Goal: Task Accomplishment & Management: Use online tool/utility

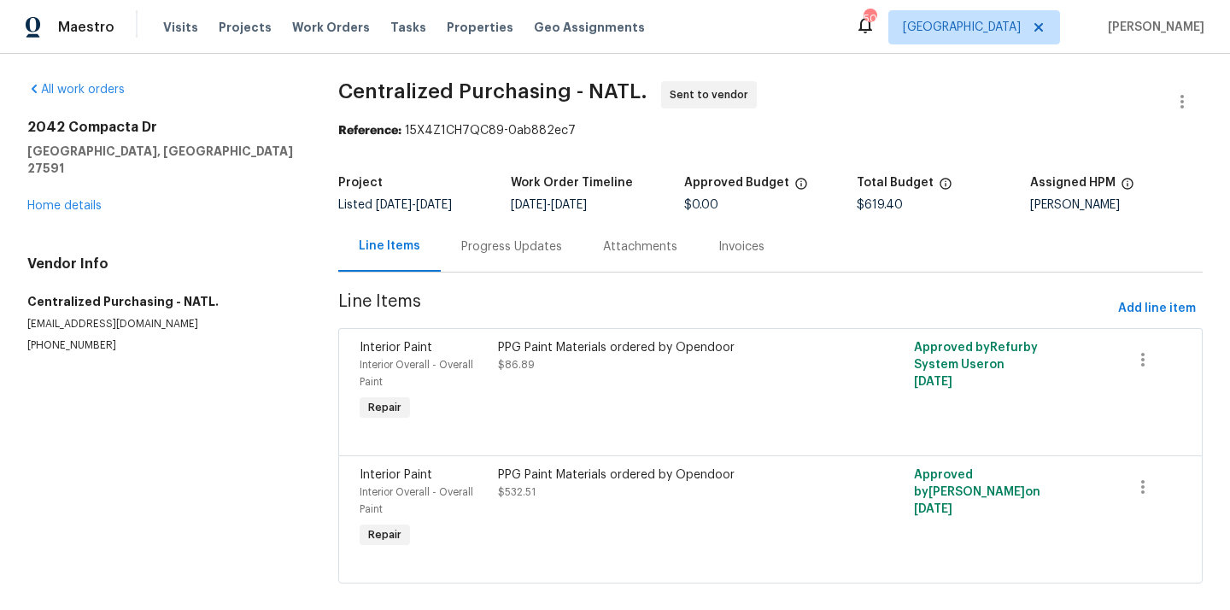
click at [1001, 44] on div "Maestro Visits Projects Work Orders Tasks Properties Geo Assignments 50 Raleigh…" at bounding box center [615, 27] width 1230 height 54
click at [1009, 39] on span "[GEOGRAPHIC_DATA]" at bounding box center [974, 27] width 172 height 34
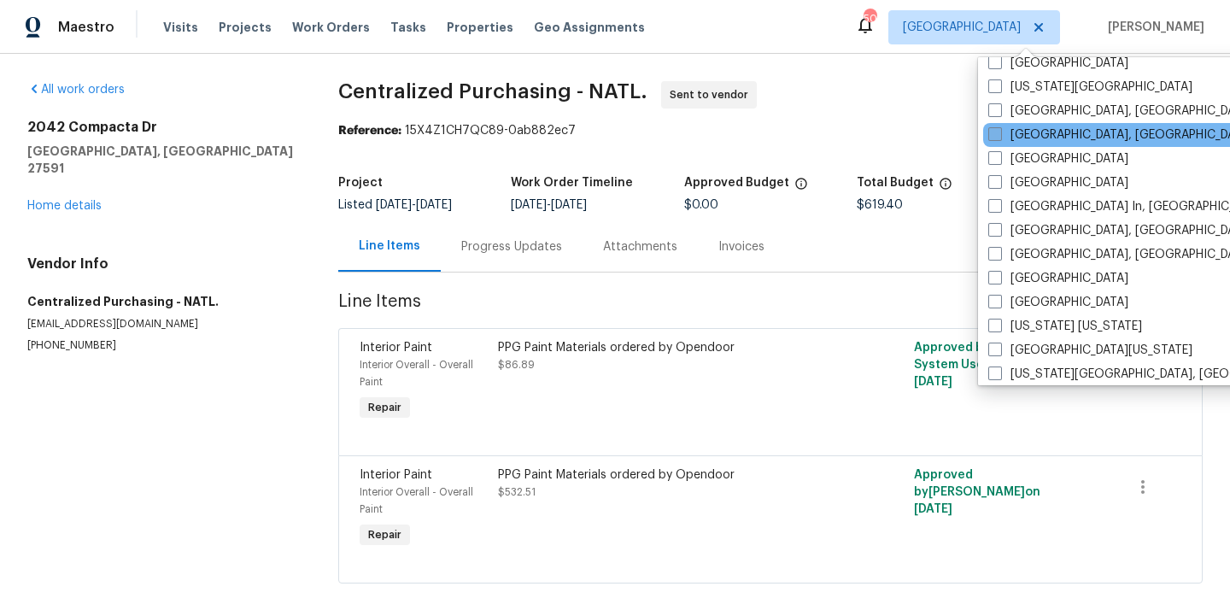
scroll to position [653, 0]
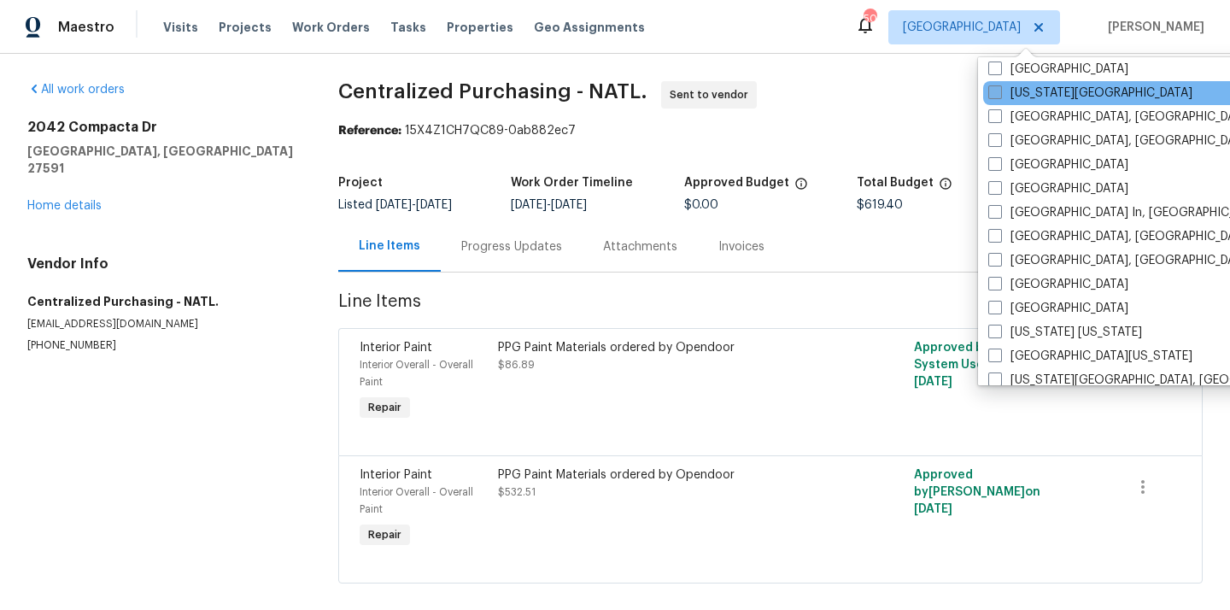
click at [1023, 96] on label "[US_STATE][GEOGRAPHIC_DATA]" at bounding box center [1090, 93] width 204 height 17
click at [999, 96] on input "[US_STATE][GEOGRAPHIC_DATA]" at bounding box center [993, 90] width 11 height 11
checkbox input "true"
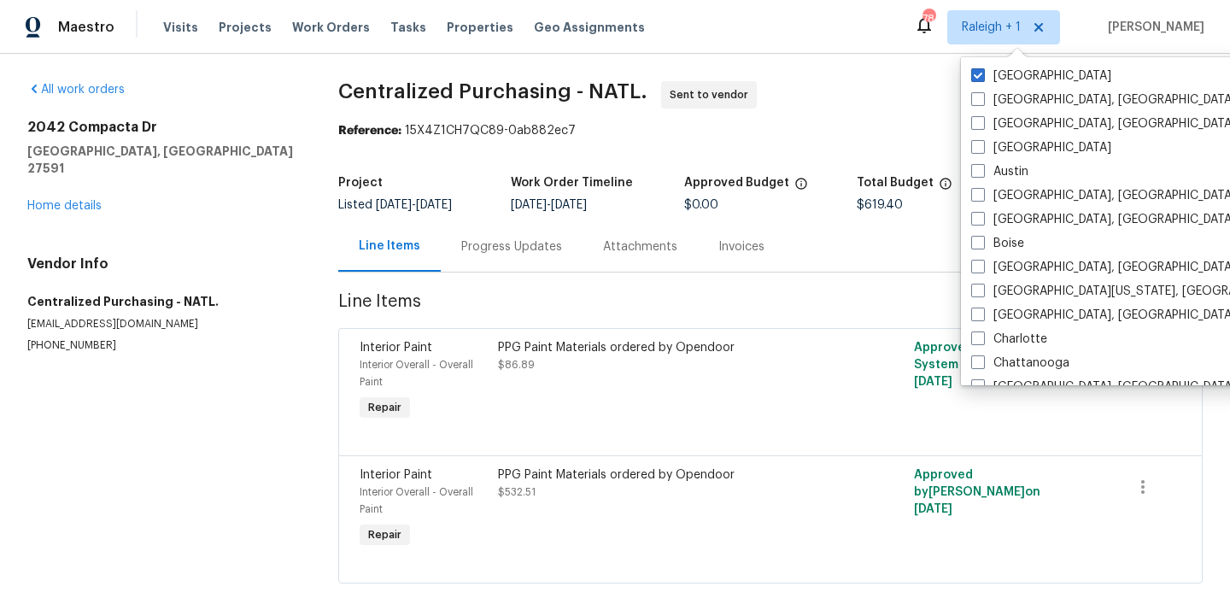
click at [987, 74] on label "[GEOGRAPHIC_DATA]" at bounding box center [1041, 75] width 140 height 17
click at [982, 74] on input "[GEOGRAPHIC_DATA]" at bounding box center [976, 72] width 11 height 11
checkbox input "false"
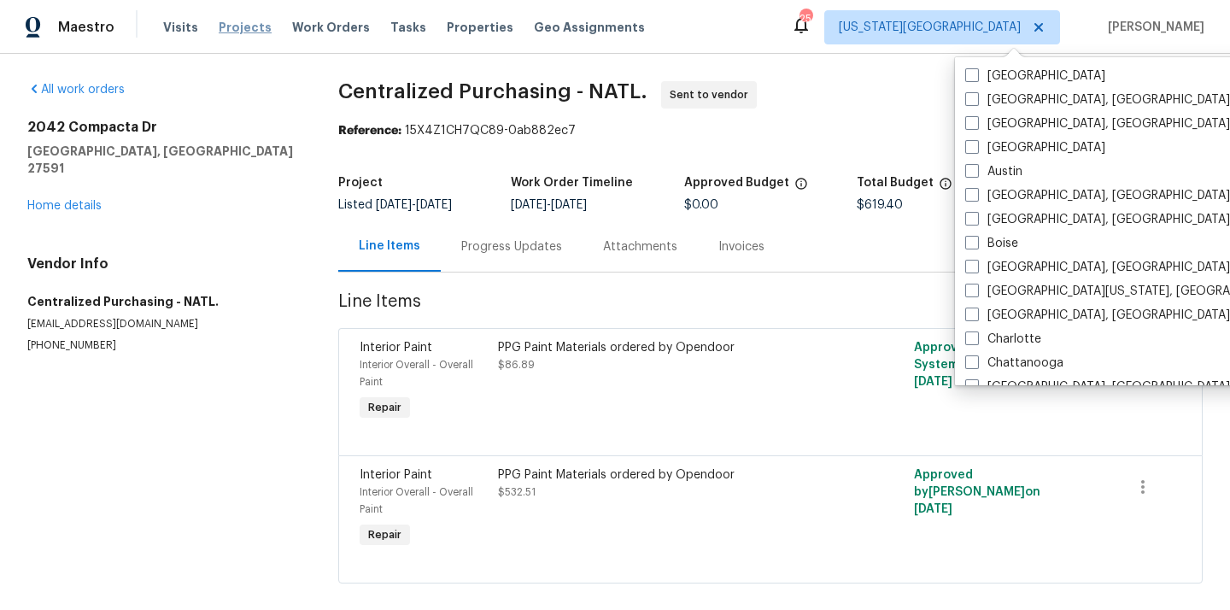
click at [243, 28] on span "Projects" at bounding box center [245, 27] width 53 height 17
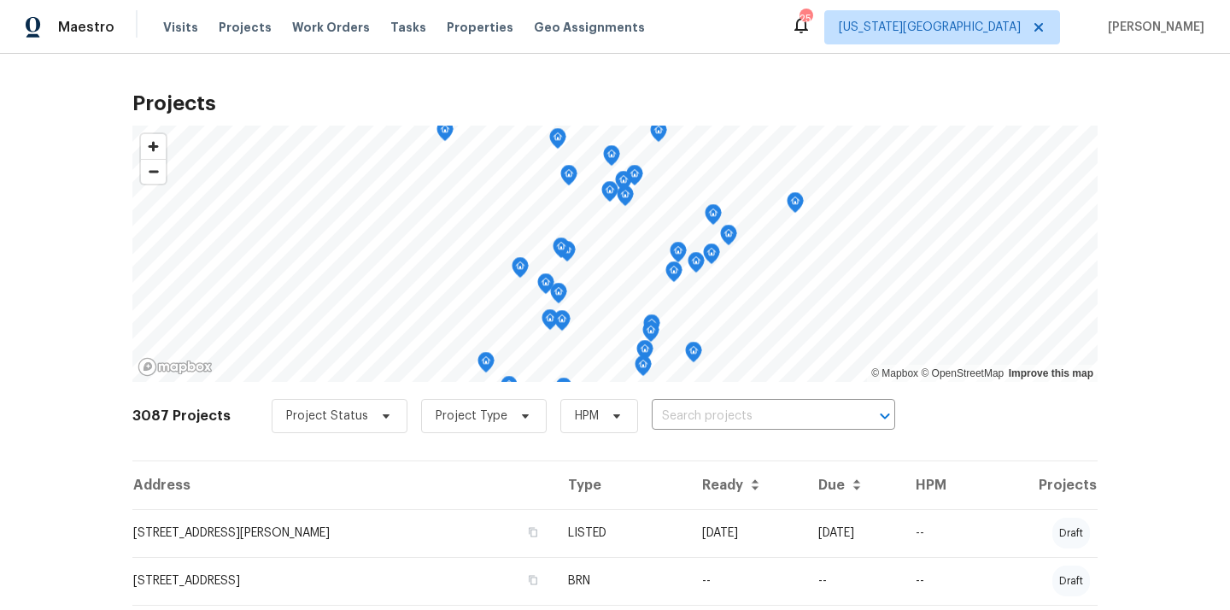
click at [794, 401] on div "Project Status Project Type HPM ​" at bounding box center [584, 416] width 624 height 34
click at [793, 404] on input "text" at bounding box center [750, 416] width 196 height 26
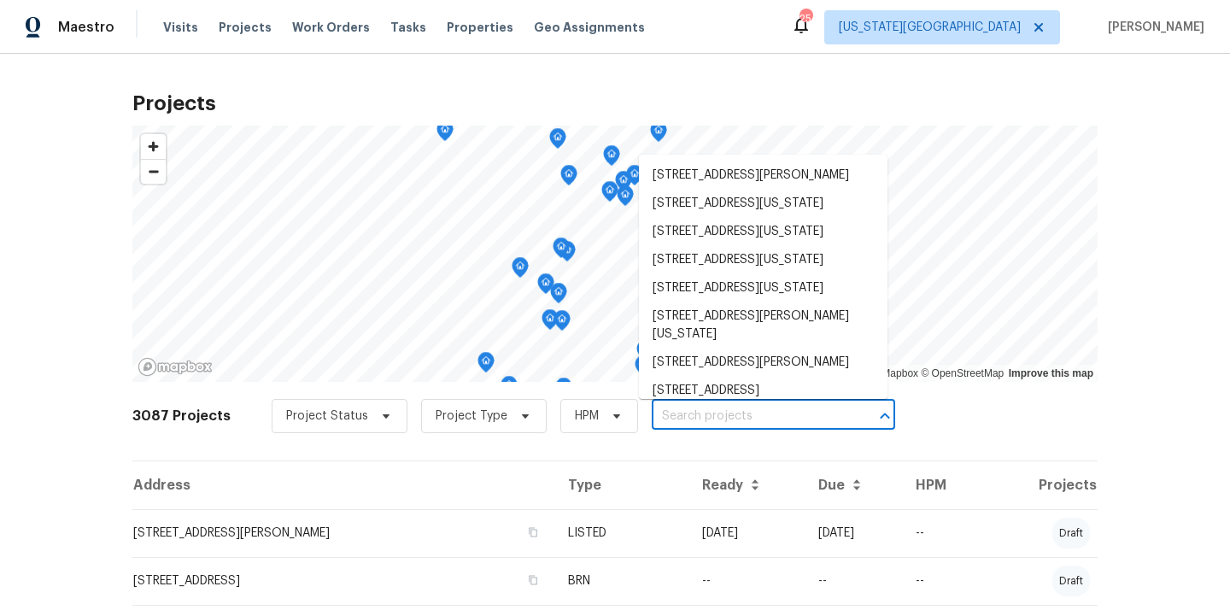
paste input "[STREET_ADDRESS][PERSON_NAME]"
type input "[STREET_ADDRESS][PERSON_NAME]"
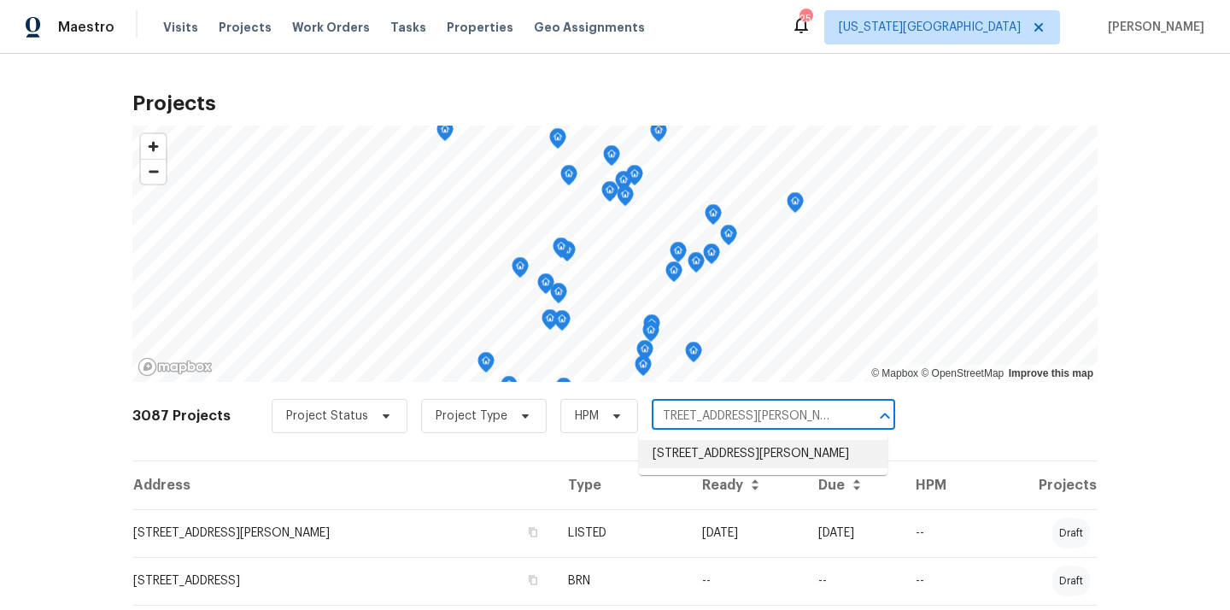
click at [771, 460] on li "[STREET_ADDRESS][PERSON_NAME]" at bounding box center [763, 454] width 249 height 28
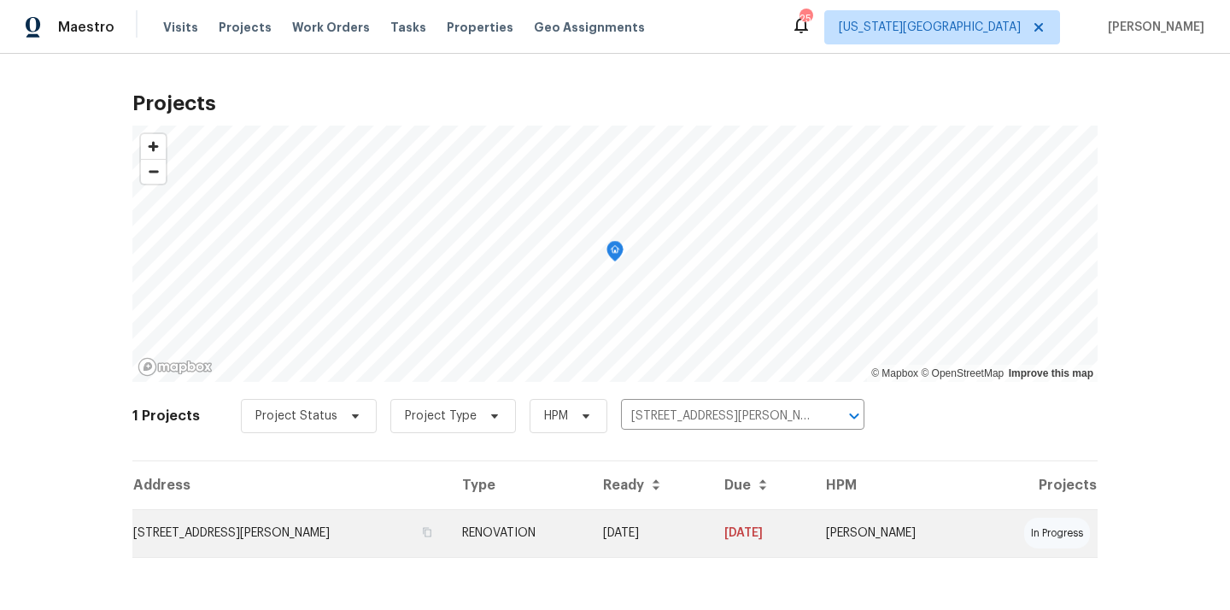
click at [499, 523] on td "RENOVATION" at bounding box center [518, 533] width 141 height 48
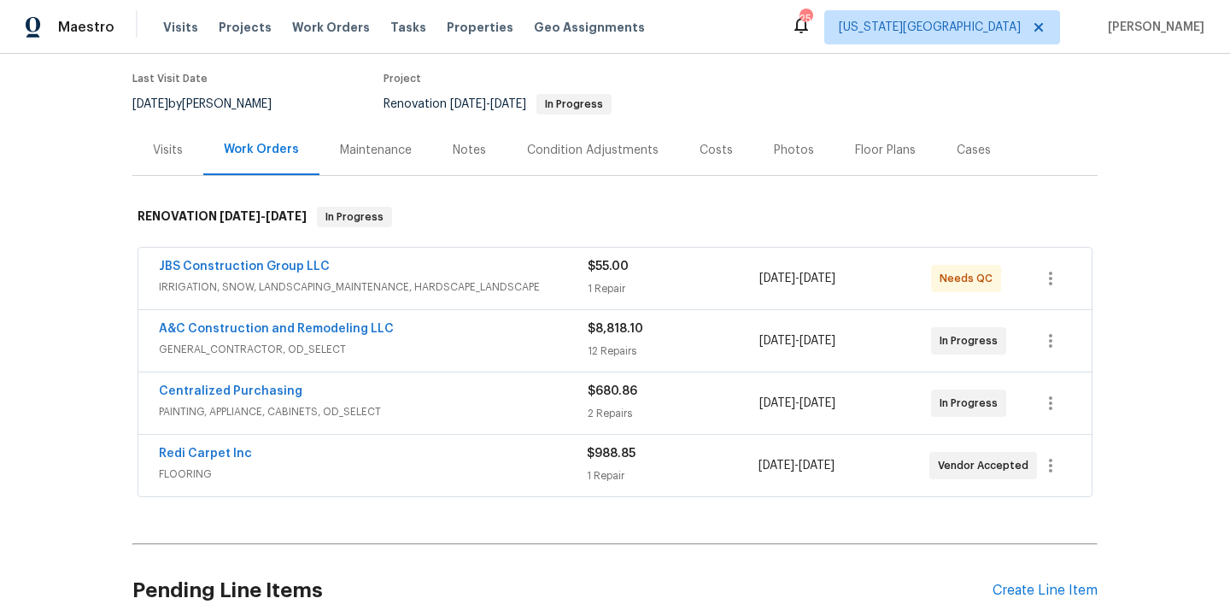
scroll to position [138, 0]
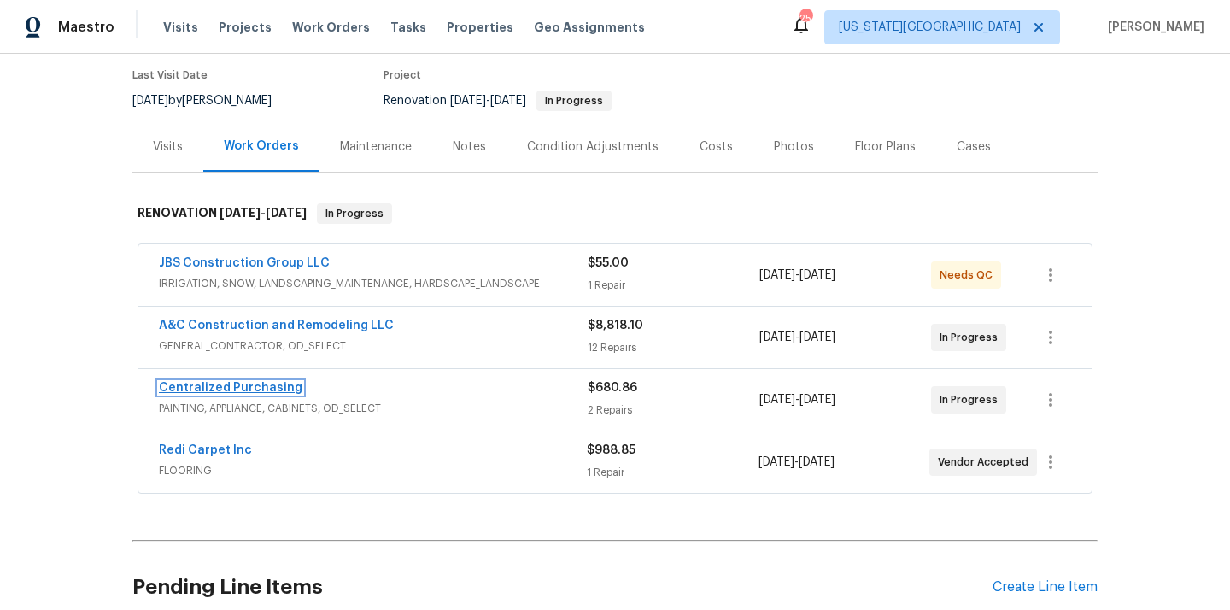
click at [268, 385] on link "Centralized Purchasing" at bounding box center [231, 388] width 144 height 12
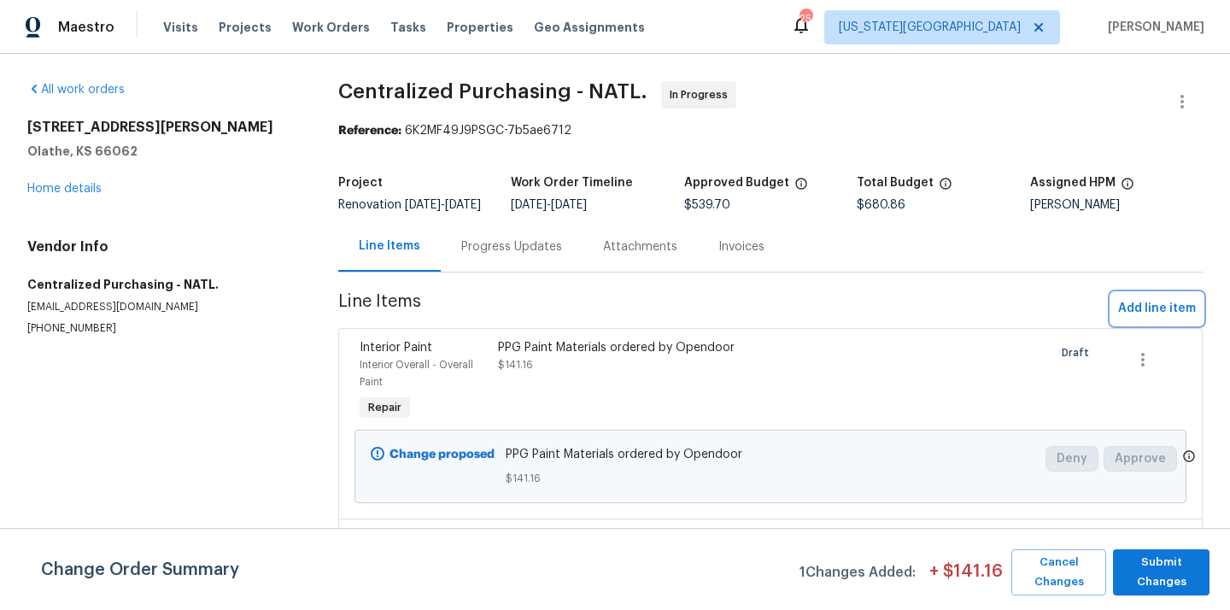
click at [1157, 319] on span "Add line item" at bounding box center [1157, 308] width 78 height 21
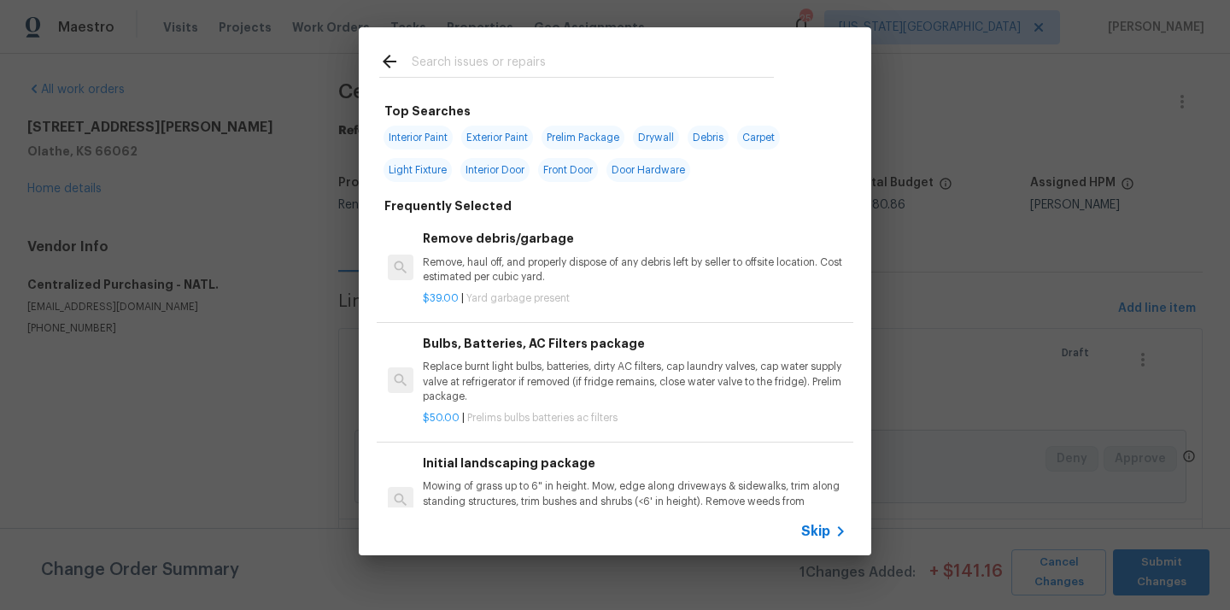
click at [723, 64] on input "text" at bounding box center [593, 64] width 362 height 26
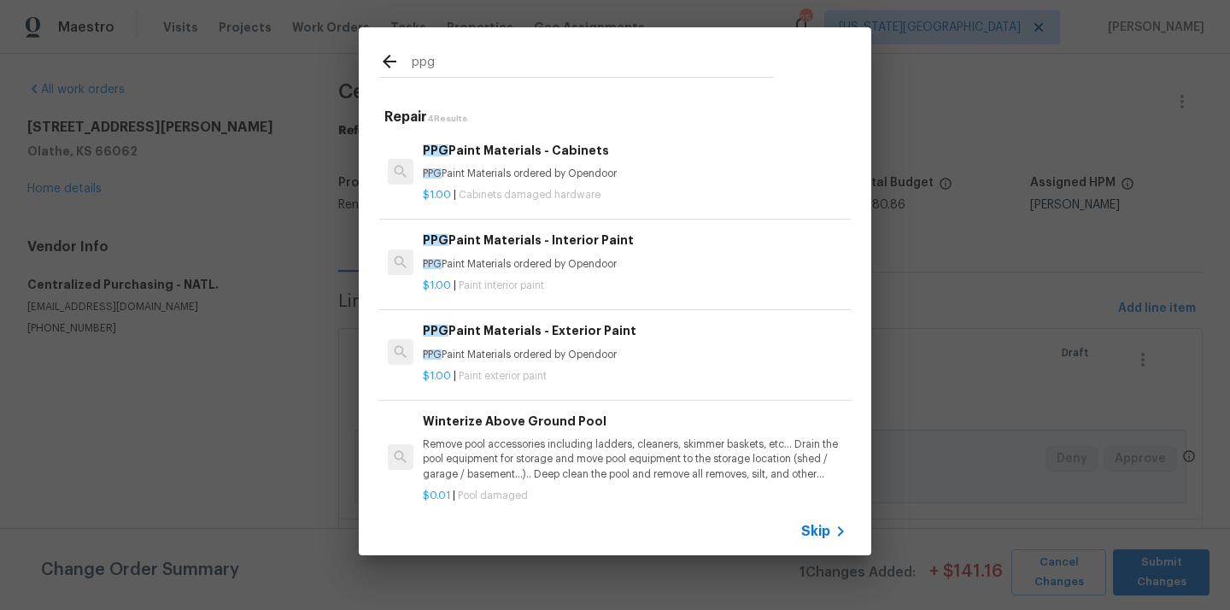
type input "ppg"
click at [613, 253] on div "PPG Paint Materials - Interior Paint PPG Paint Materials ordered by Opendoor" at bounding box center [635, 251] width 424 height 41
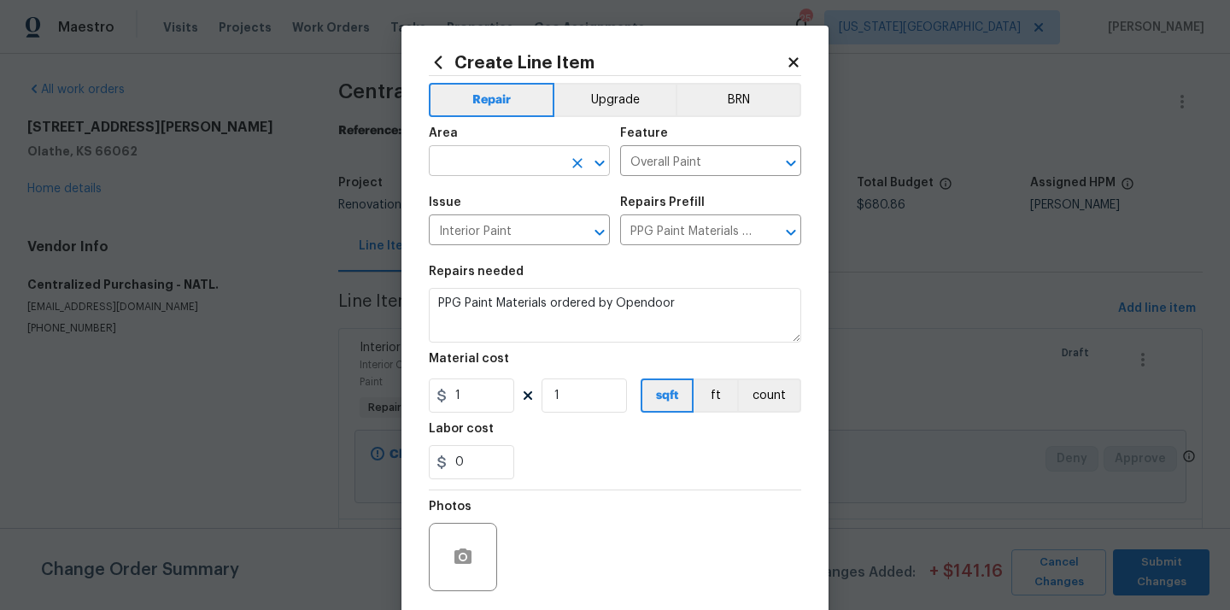
click at [543, 167] on input "text" at bounding box center [495, 162] width 133 height 26
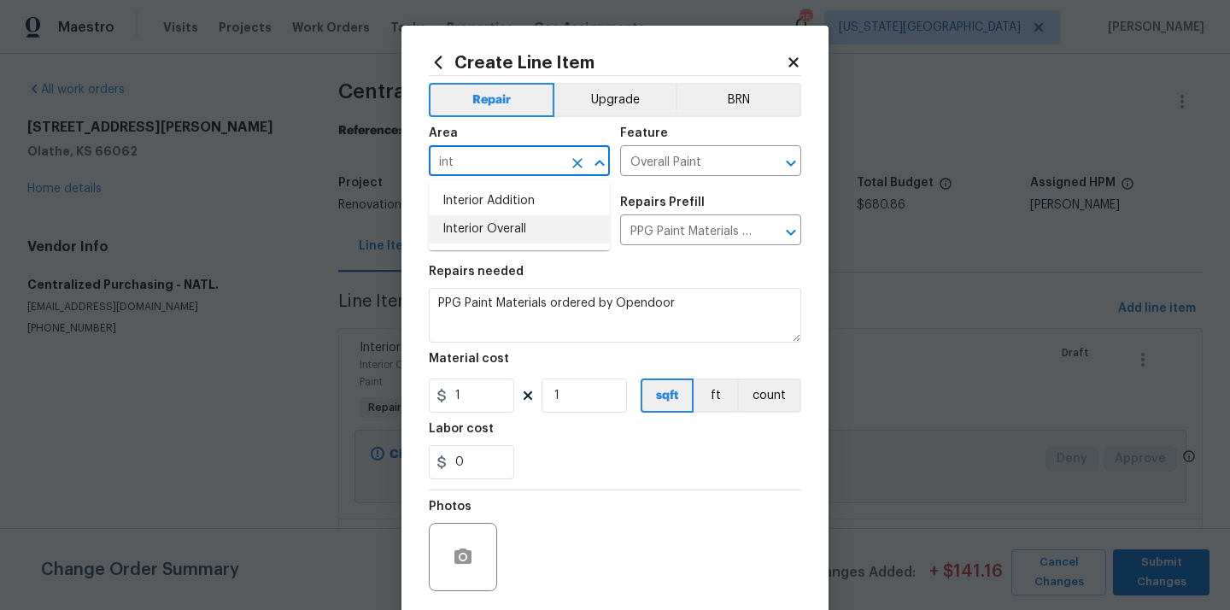
click at [521, 220] on li "Interior Overall" at bounding box center [519, 229] width 181 height 28
type input "Interior Overall"
drag, startPoint x: 463, startPoint y: 392, endPoint x: 441, endPoint y: 392, distance: 22.2
click at [447, 392] on div "1" at bounding box center [471, 395] width 85 height 34
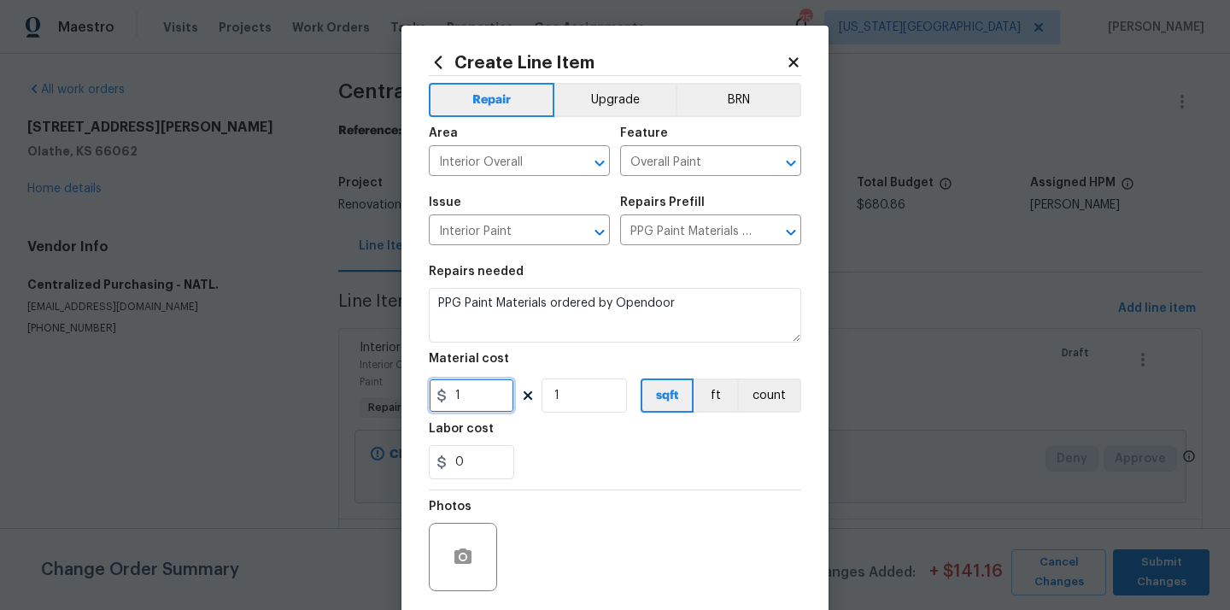
paste input "750.2"
type input "750.21"
click at [560, 428] on div "Labor cost" at bounding box center [615, 434] width 372 height 22
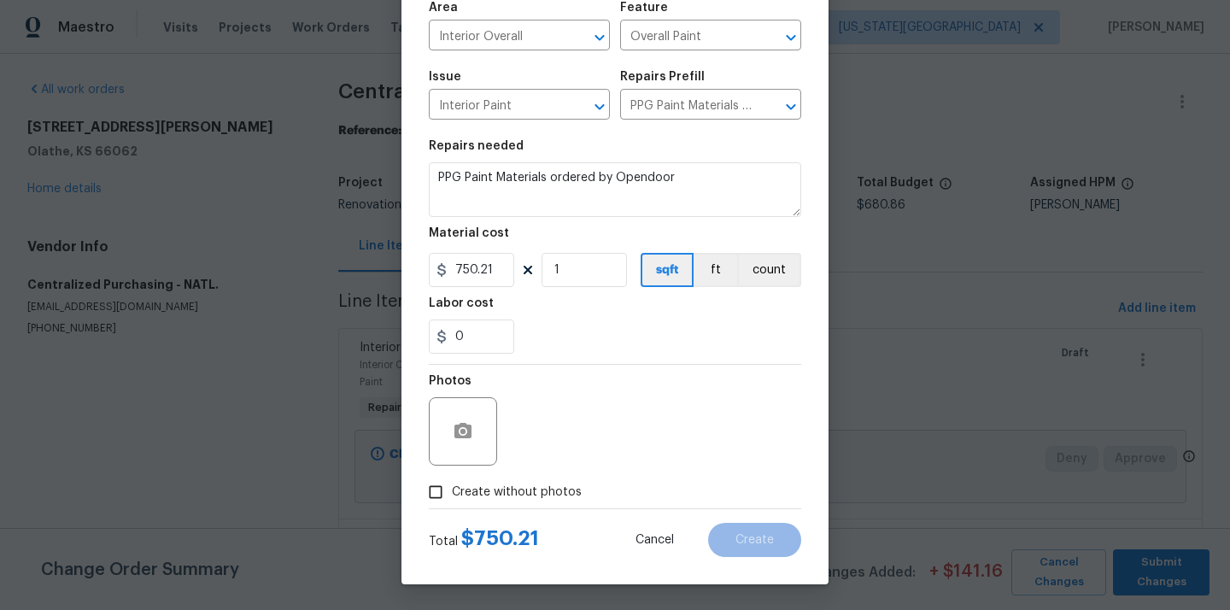
click at [530, 494] on span "Create without photos" at bounding box center [517, 492] width 130 height 18
click at [452, 494] on input "Create without photos" at bounding box center [435, 492] width 32 height 32
checkbox input "true"
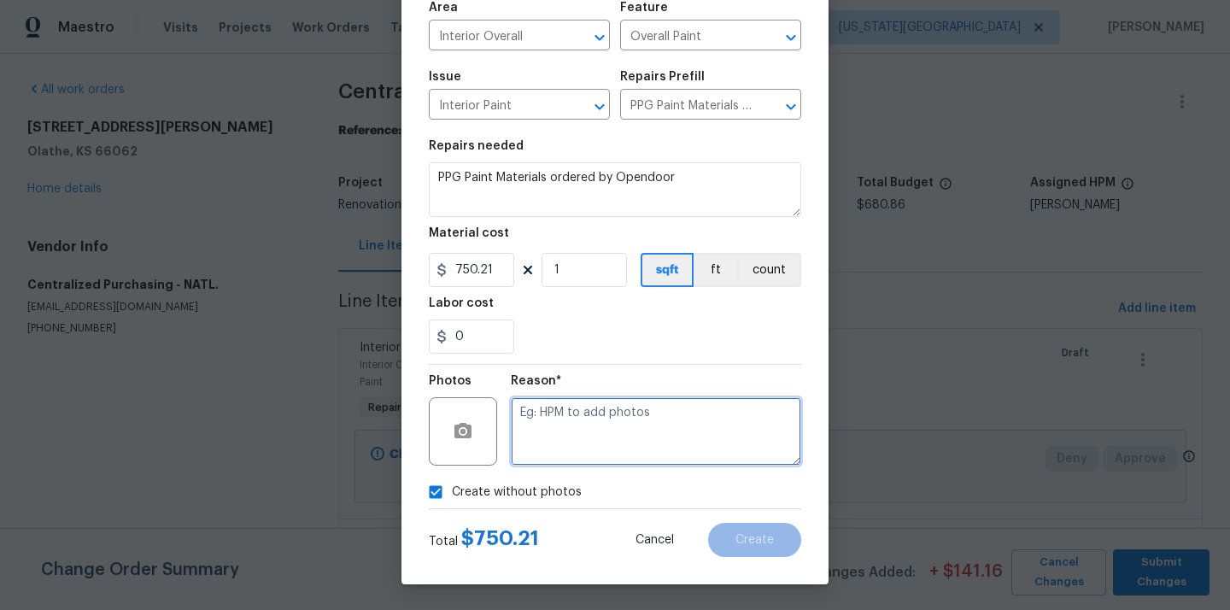
click at [563, 435] on textarea at bounding box center [656, 431] width 290 height 68
type textarea "N/A"
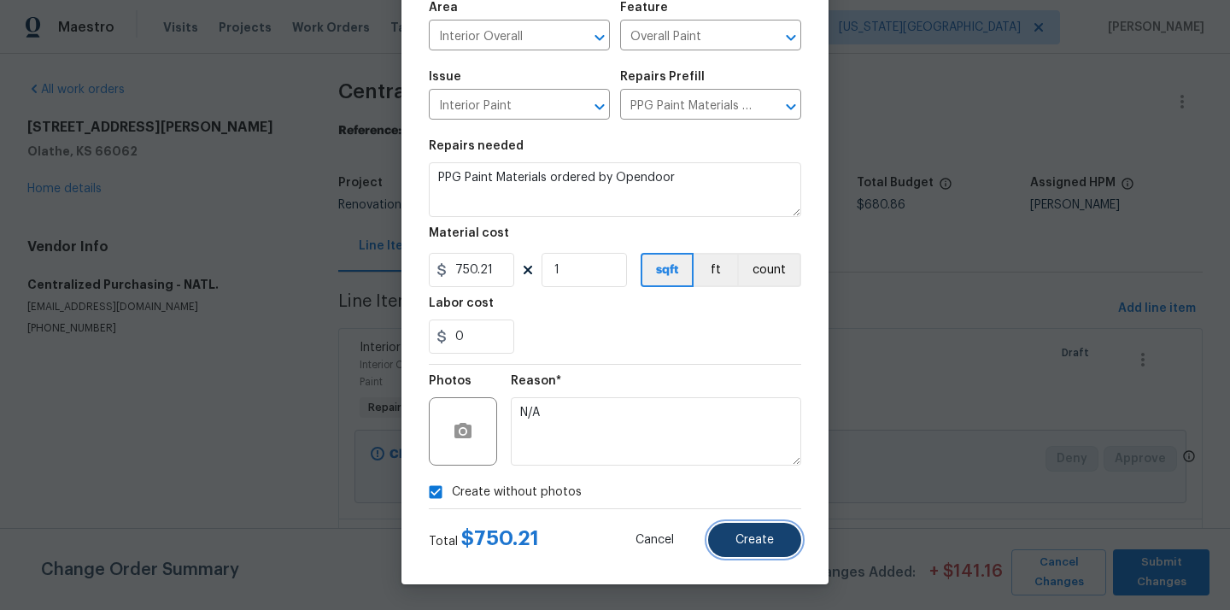
click at [744, 541] on span "Create" at bounding box center [754, 540] width 38 height 13
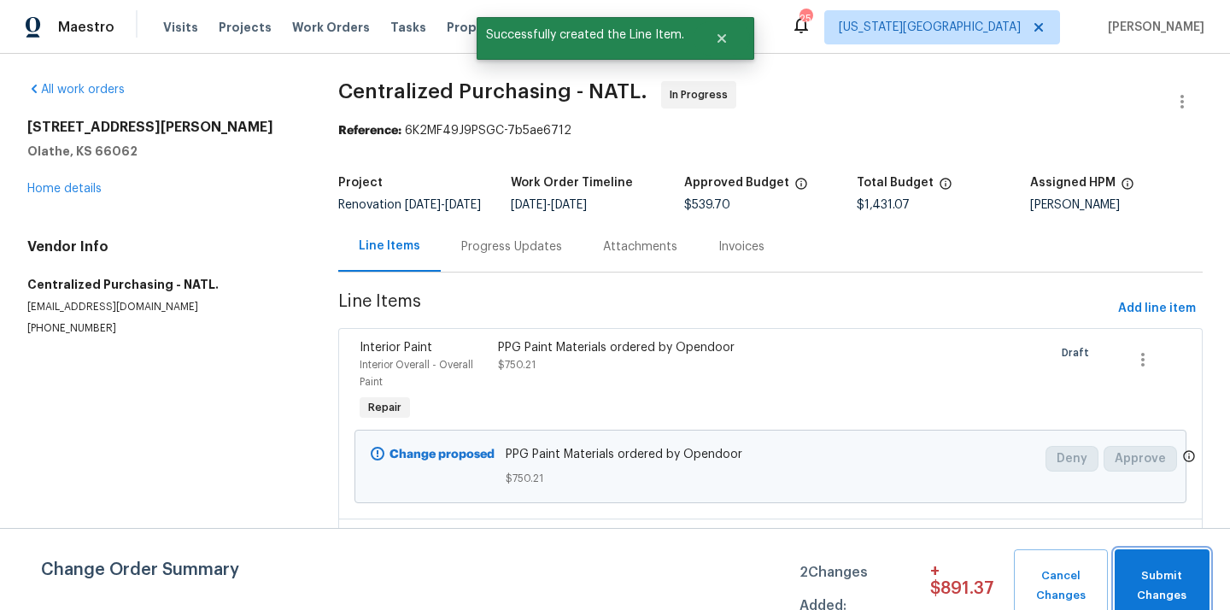
click at [1169, 583] on span "Submit Changes" at bounding box center [1162, 585] width 78 height 39
